Goal: Navigation & Orientation: Find specific page/section

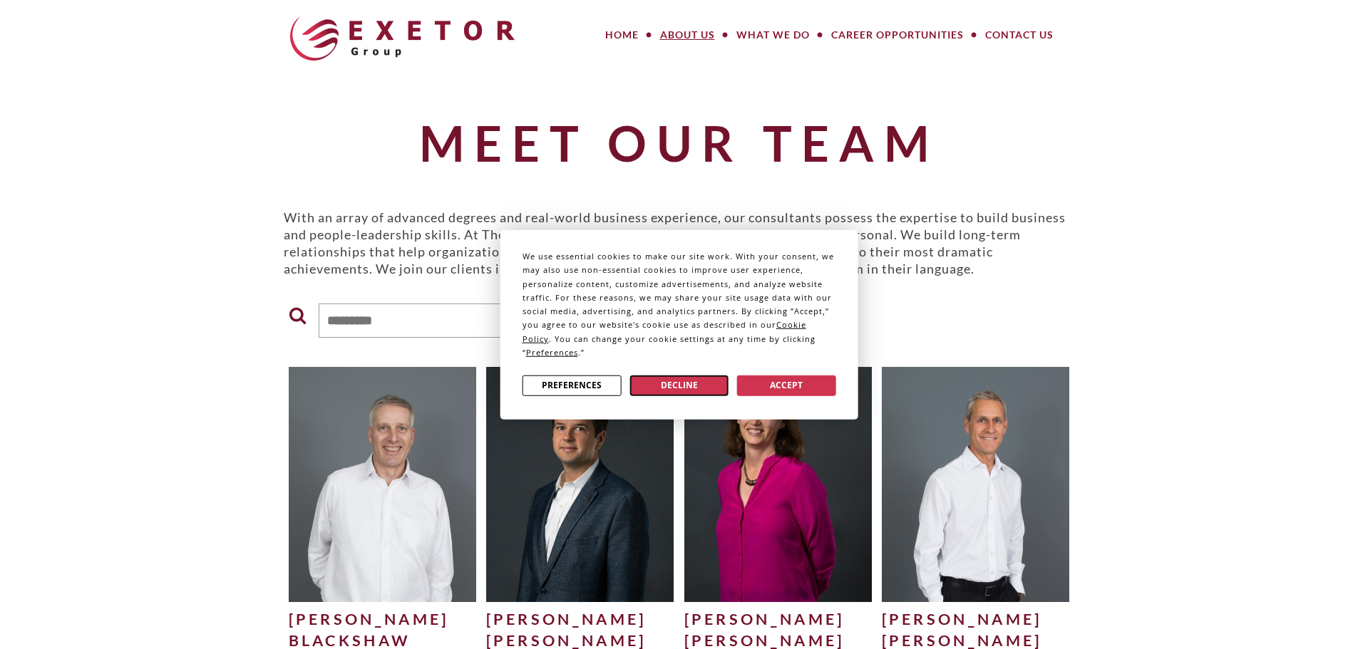
click at [661, 385] on button "Decline" at bounding box center [678, 385] width 99 height 21
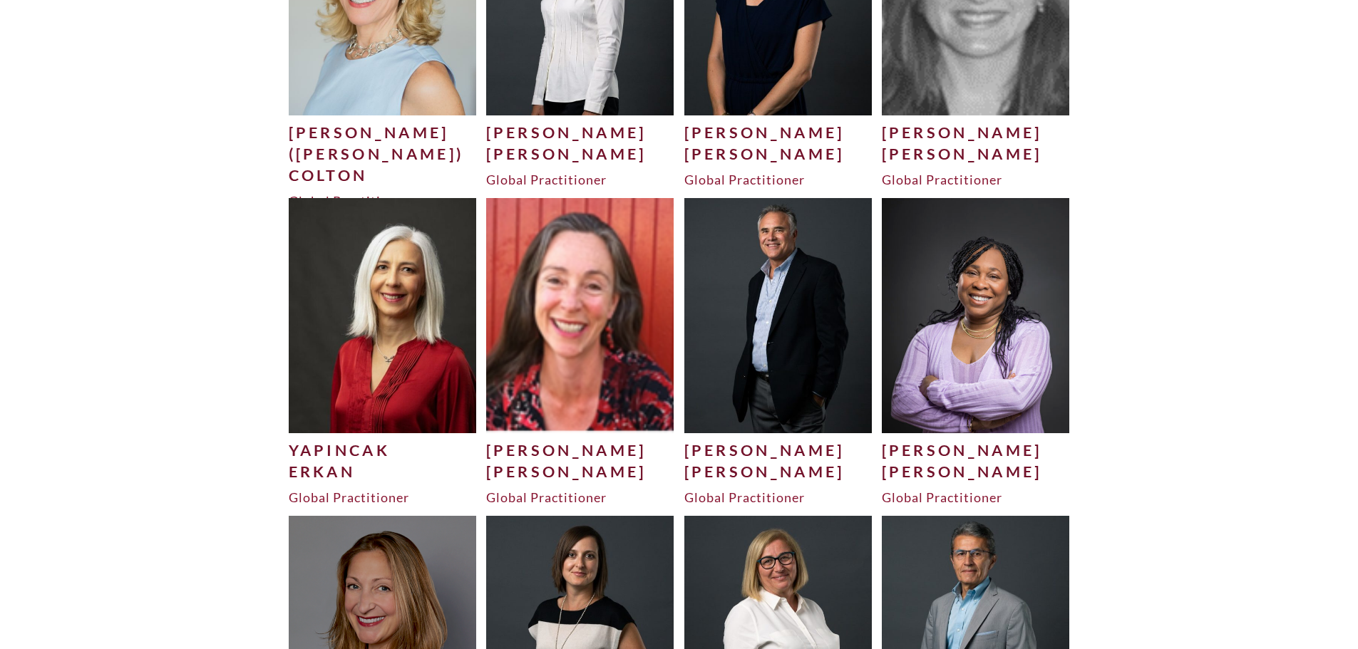
scroll to position [1782, 0]
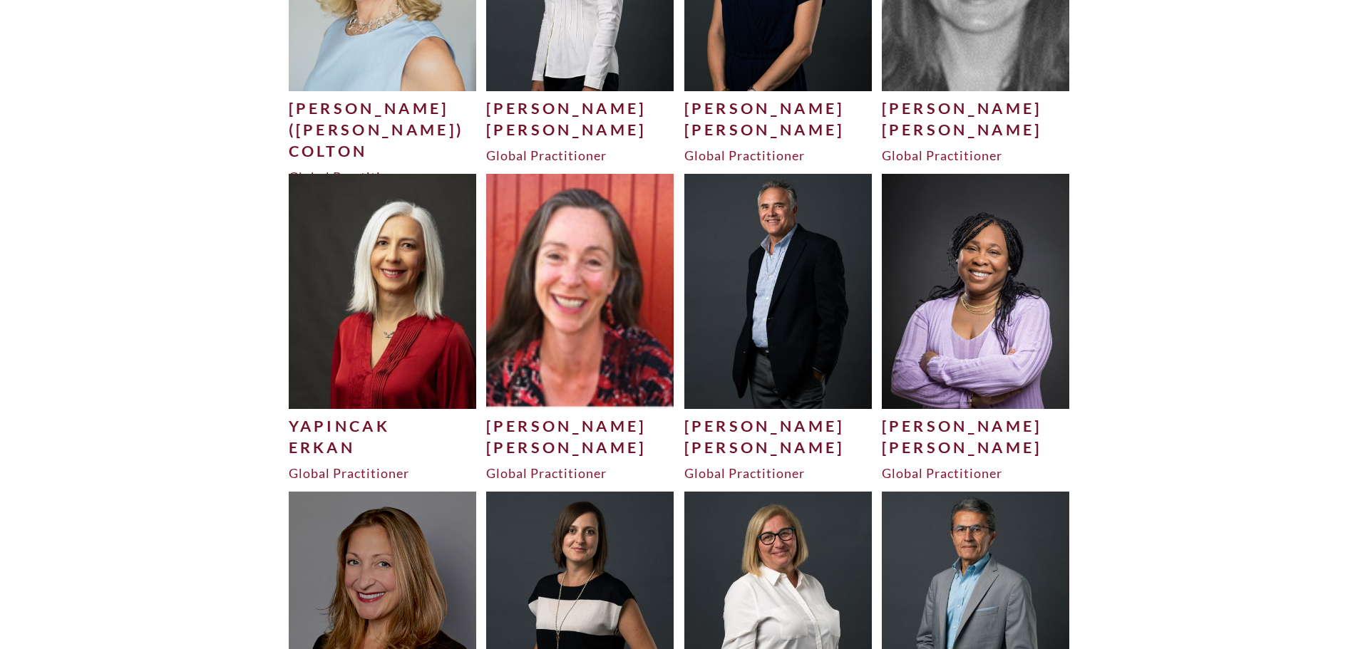
click at [571, 440] on div "Ericksen" at bounding box center [580, 447] width 188 height 21
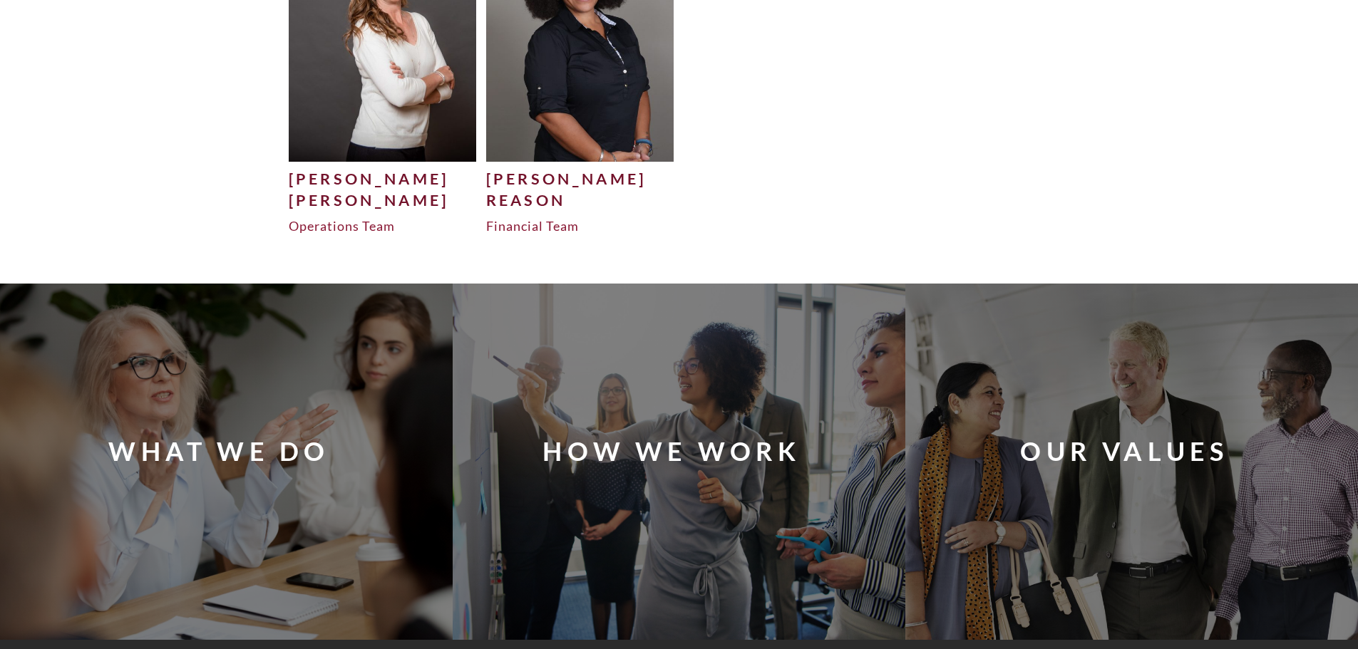
scroll to position [4917, 0]
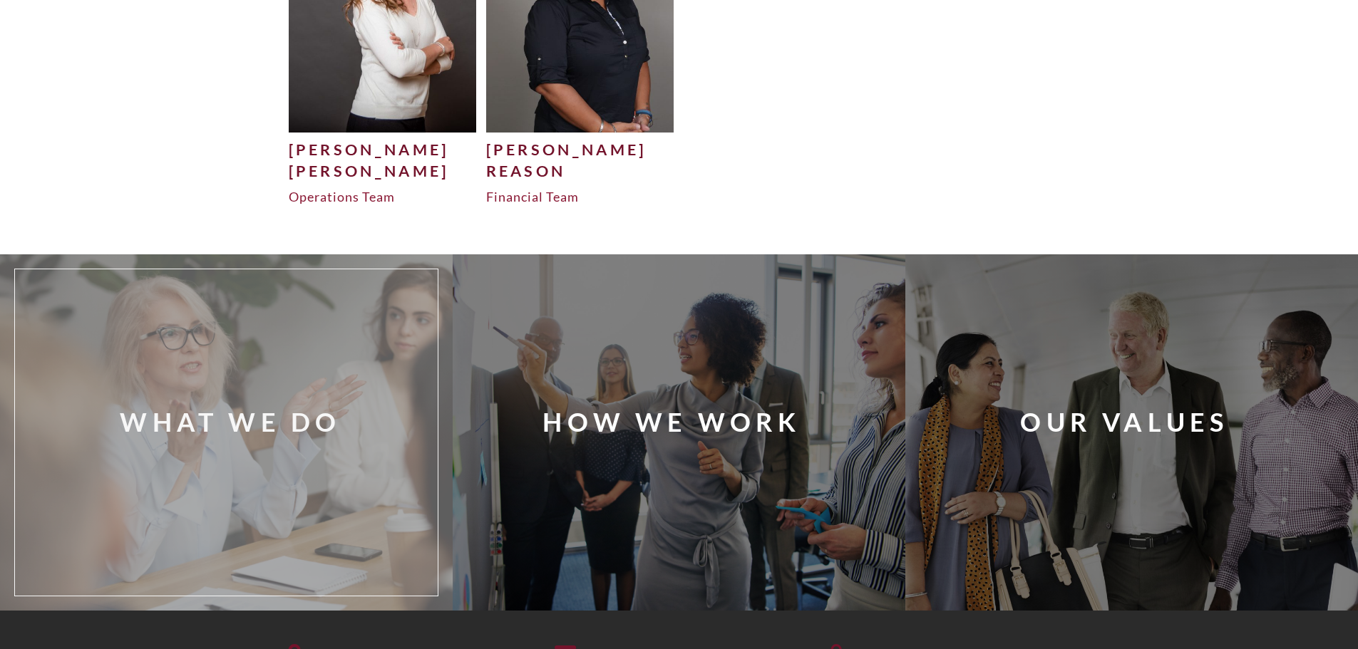
click at [246, 415] on div "What We Do" at bounding box center [230, 422] width 221 height 36
